Goal: Information Seeking & Learning: Learn about a topic

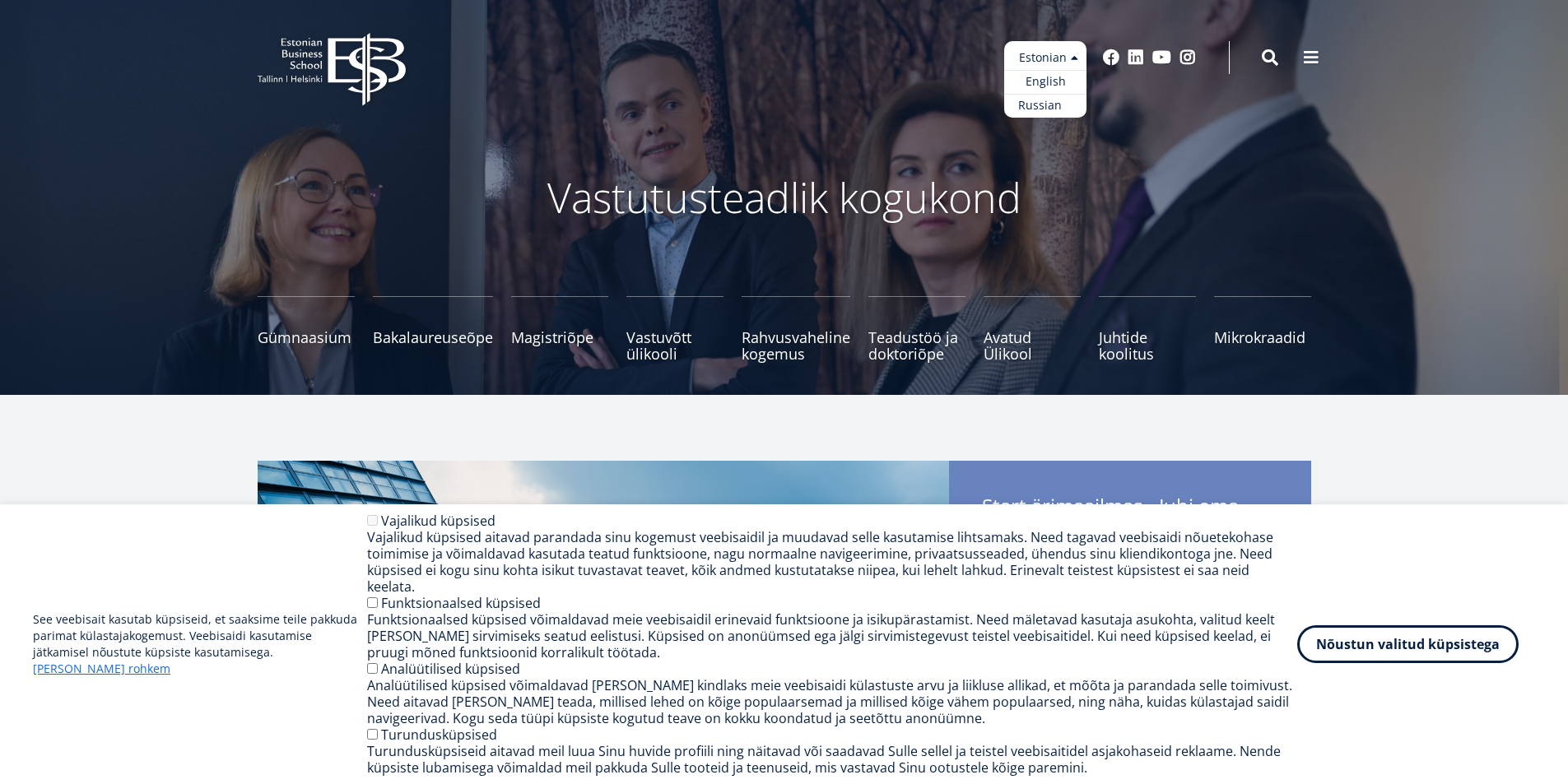
click at [1045, 102] on link "Russian" at bounding box center [1046, 105] width 83 height 24
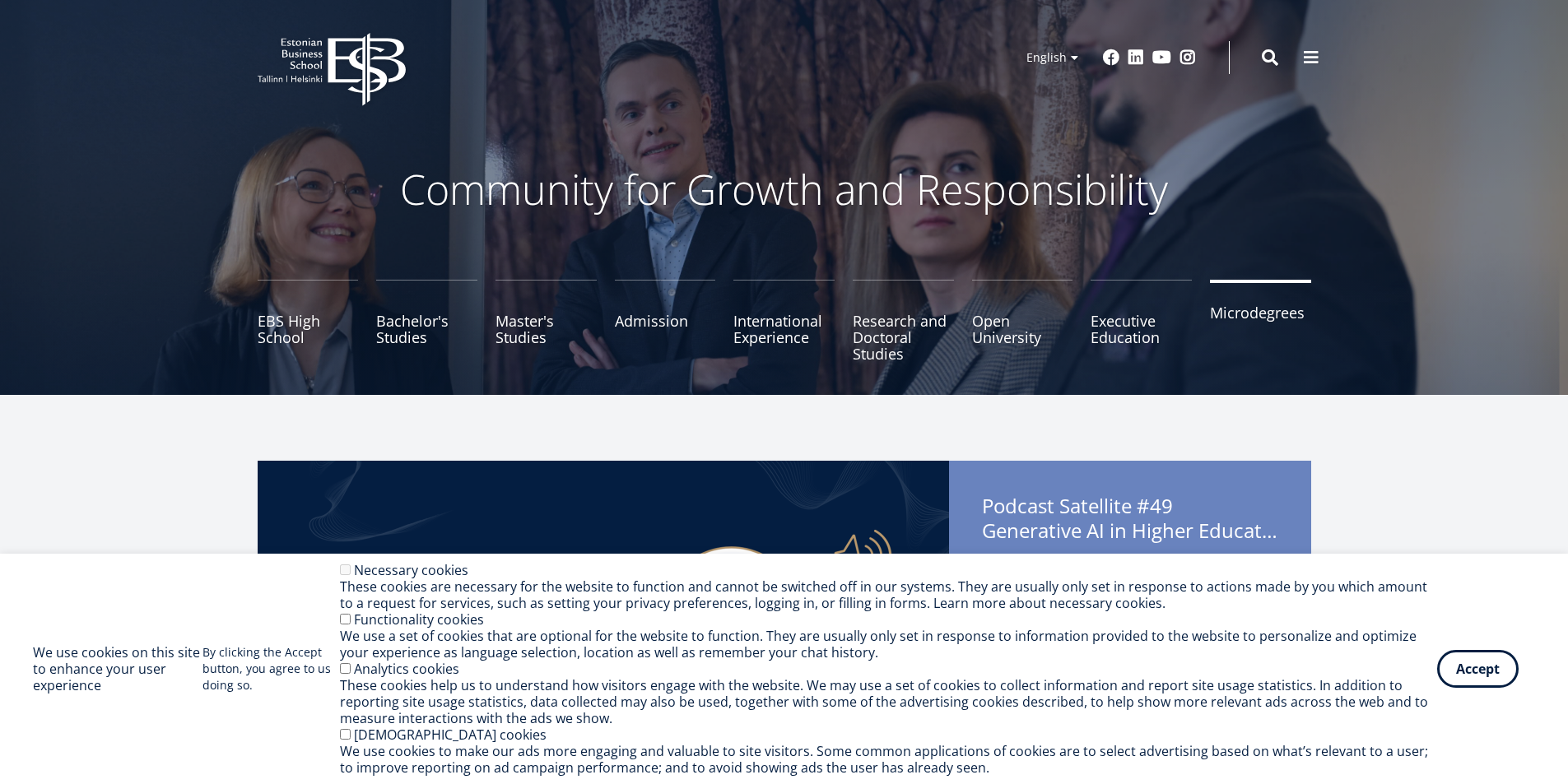
click at [1242, 305] on link "Microdegrees" at bounding box center [1260, 321] width 102 height 83
click at [284, 314] on link "EBS High School" at bounding box center [309, 321] width 102 height 83
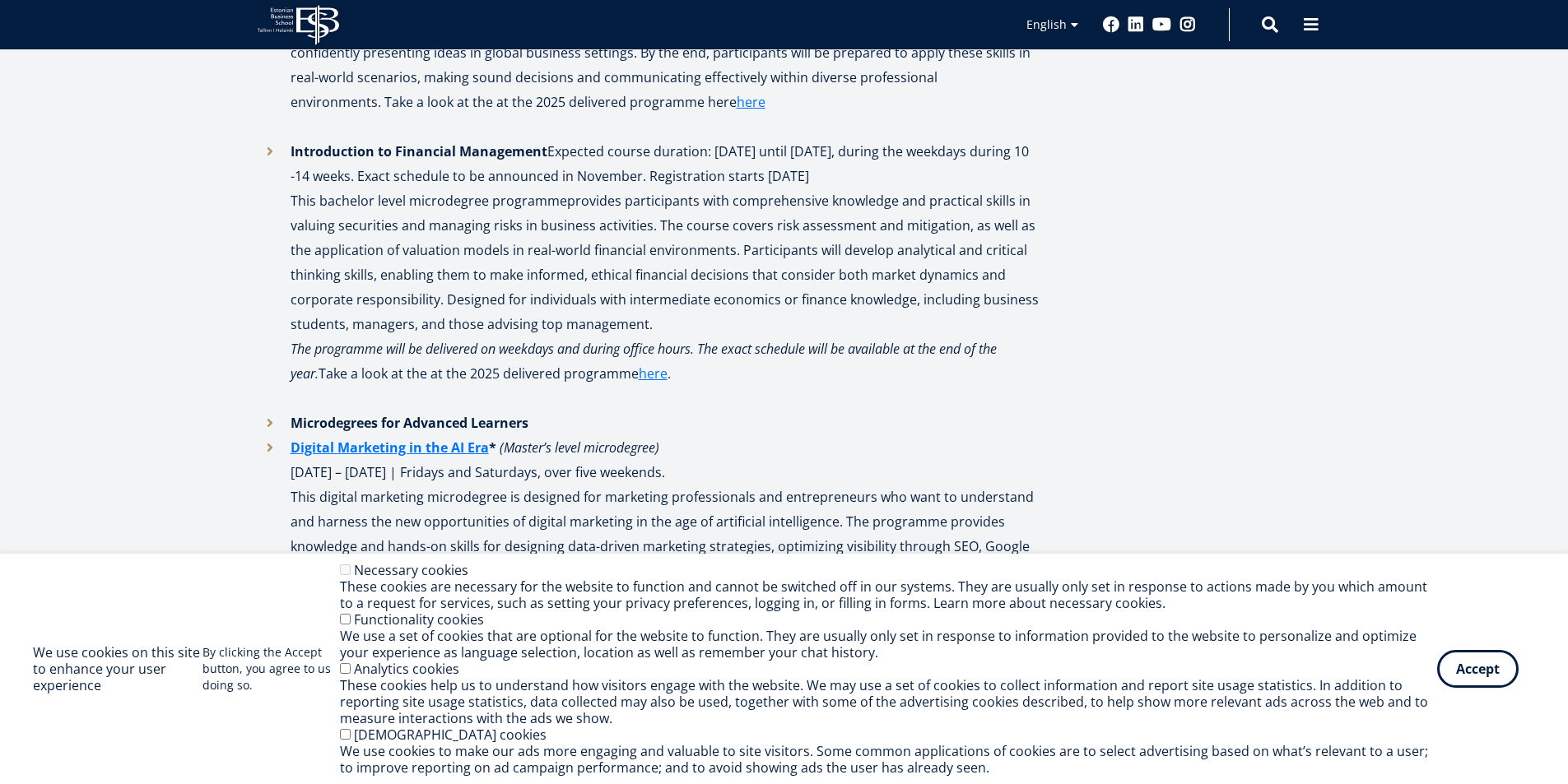
scroll to position [1892, 0]
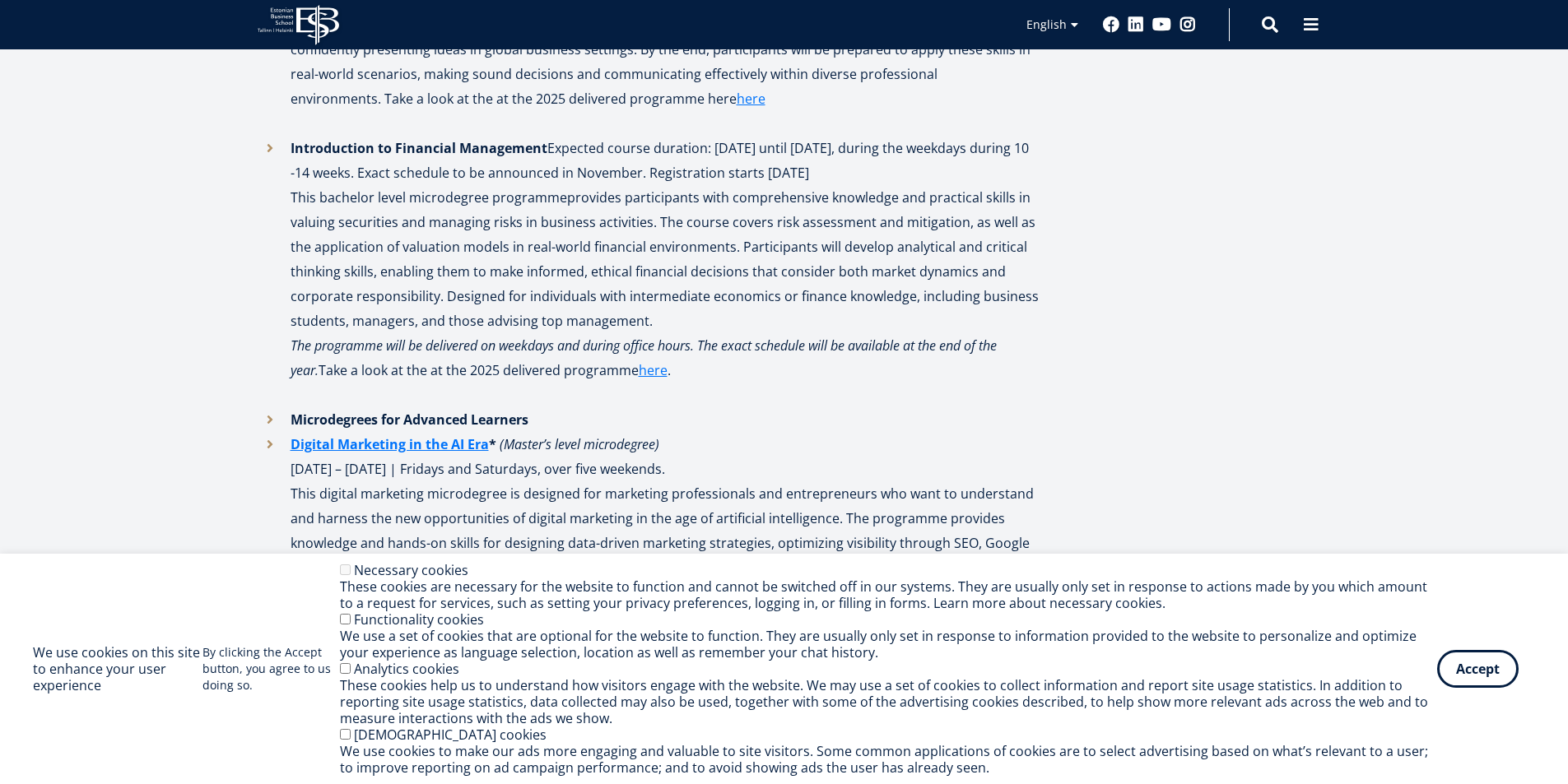
drag, startPoint x: 1468, startPoint y: 665, endPoint x: 1465, endPoint y: 629, distance: 36.1
click at [1469, 665] on button "Accept" at bounding box center [1478, 668] width 82 height 38
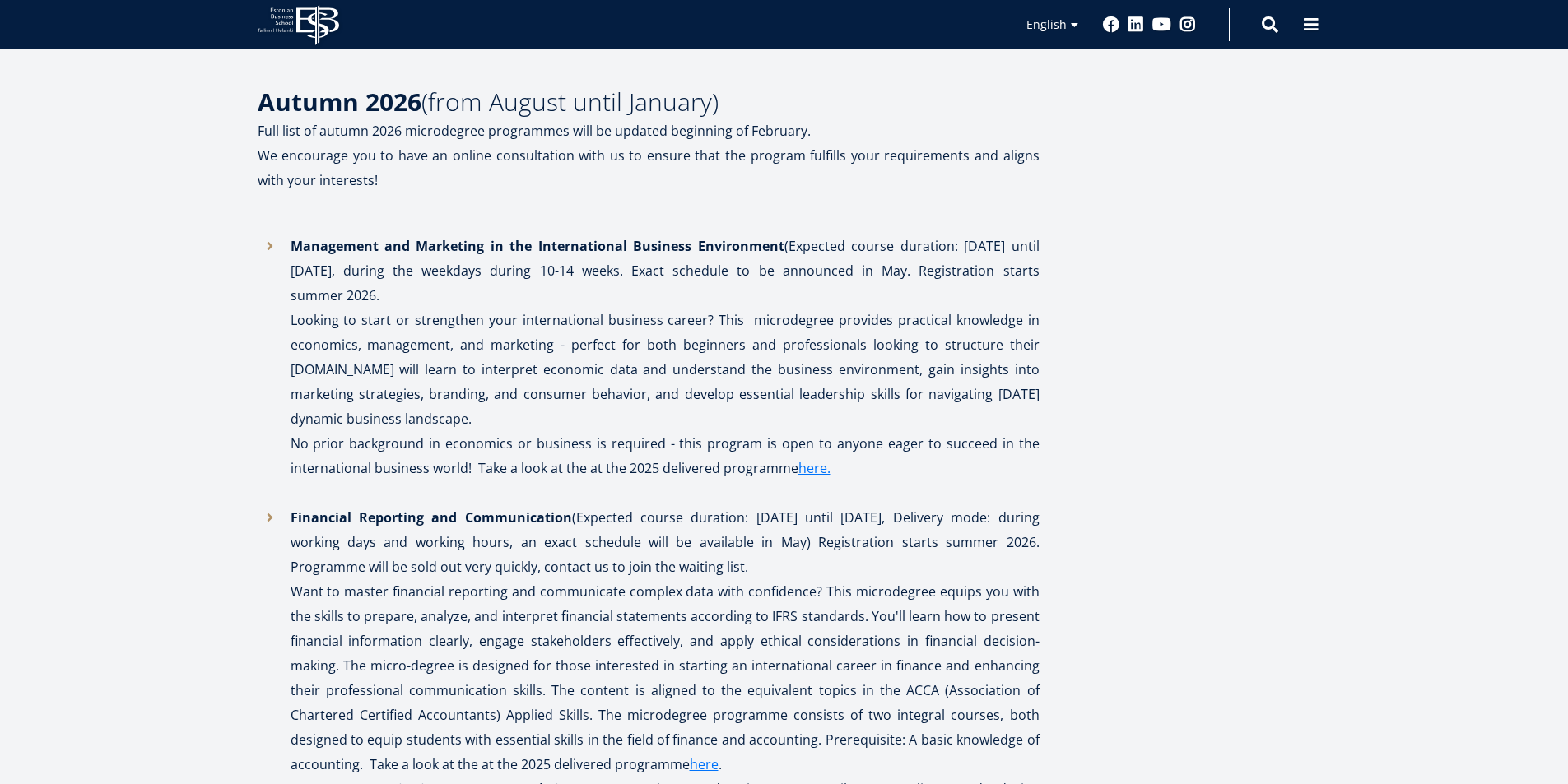
scroll to position [2961, 0]
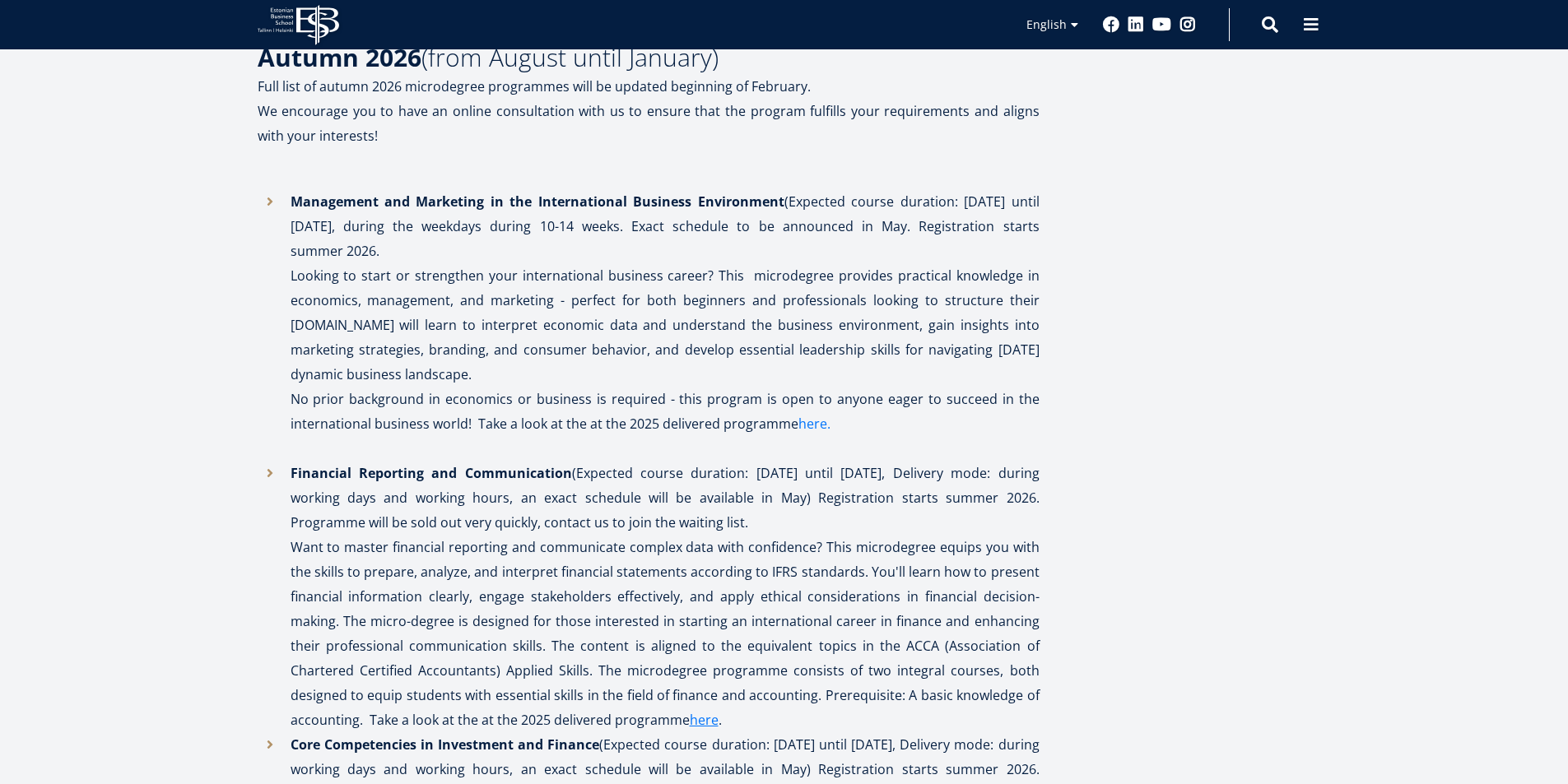
click at [814, 412] on link "here." at bounding box center [815, 424] width 32 height 24
